Goal: Task Accomplishment & Management: Use online tool/utility

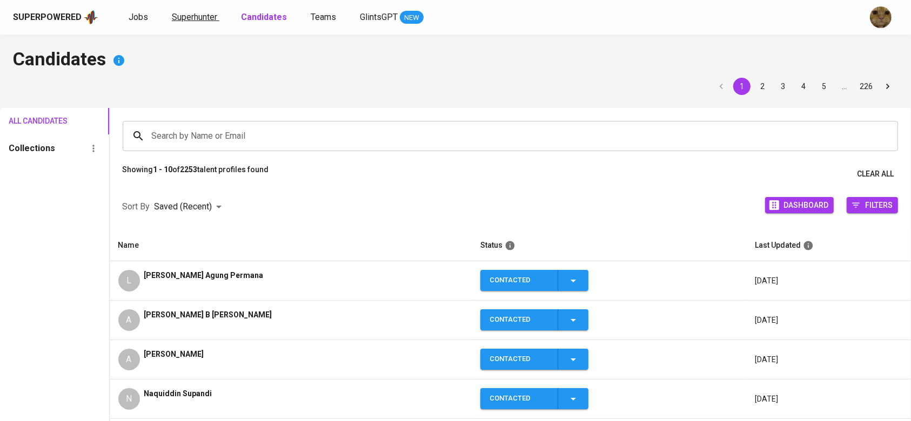
click at [192, 18] on span "Superhunter" at bounding box center [194, 17] width 45 height 10
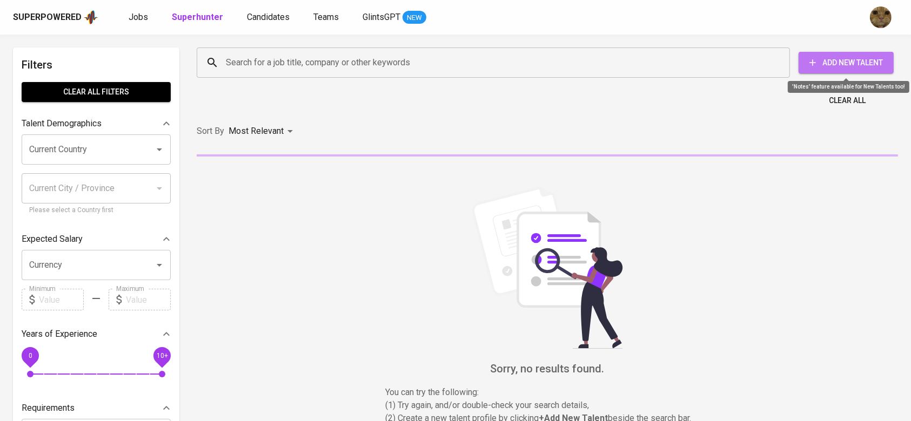
click at [838, 57] on span "Add New Talent" at bounding box center [846, 63] width 78 height 14
